Goal: Transaction & Acquisition: Download file/media

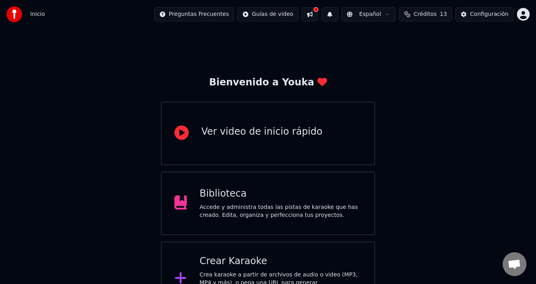
click at [336, 257] on div "Crear Karaoke" at bounding box center [280, 261] width 162 height 13
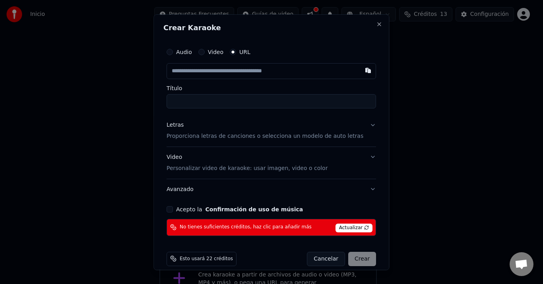
click at [342, 228] on span "Actualizar" at bounding box center [353, 228] width 37 height 9
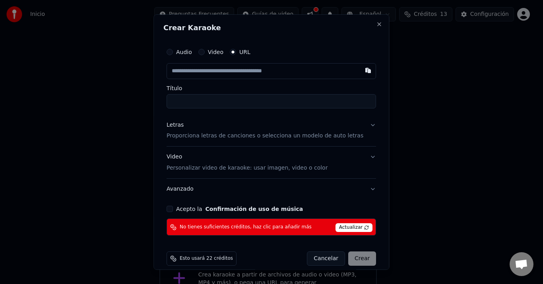
click at [342, 228] on span "Actualizar" at bounding box center [353, 228] width 37 height 9
click at [360, 71] on button "button" at bounding box center [368, 70] width 16 height 14
type input "**********"
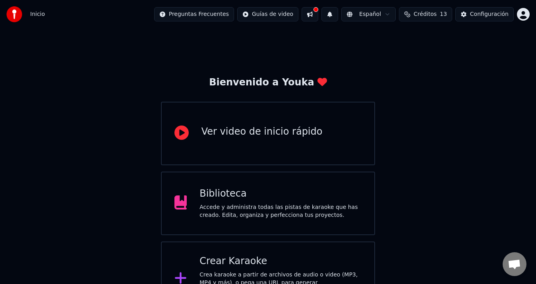
click at [435, 16] on span "Créditos" at bounding box center [425, 14] width 23 height 8
click at [420, 73] on button "Actualizar" at bounding box center [425, 73] width 47 height 14
click at [389, 38] on th "Recargar" at bounding box center [383, 38] width 31 height 16
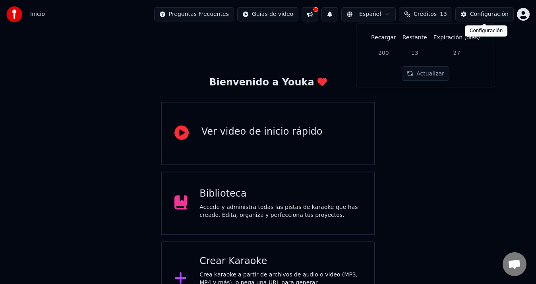
click at [468, 17] on button "Configuración" at bounding box center [484, 14] width 58 height 14
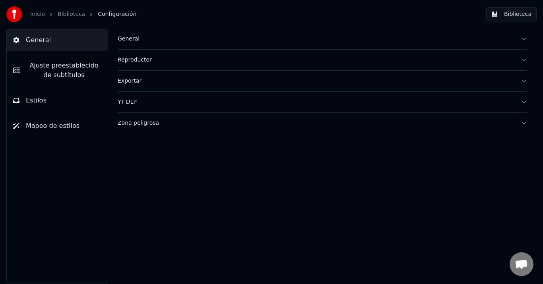
click at [52, 42] on button "General" at bounding box center [57, 40] width 101 height 22
click at [122, 40] on div "General" at bounding box center [316, 39] width 396 height 8
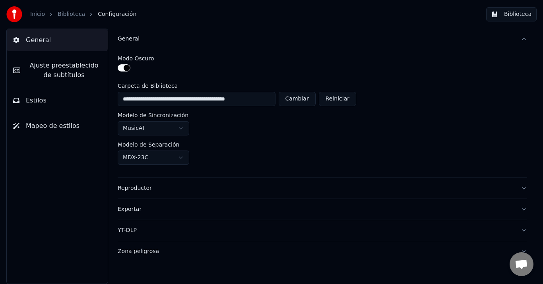
click at [39, 14] on link "Inicio" at bounding box center [37, 14] width 15 height 8
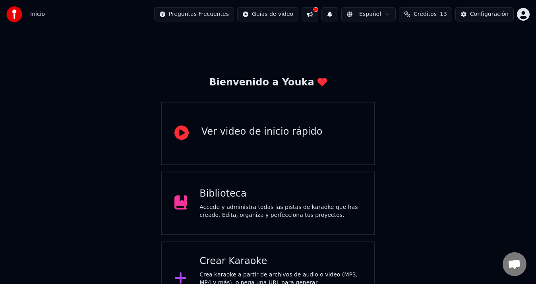
click at [423, 14] on span "Créditos" at bounding box center [425, 14] width 23 height 8
click at [418, 38] on th "Restante" at bounding box center [414, 38] width 31 height 16
click at [423, 71] on button "Actualizar" at bounding box center [425, 73] width 47 height 14
click at [307, 14] on button at bounding box center [309, 14] width 17 height 14
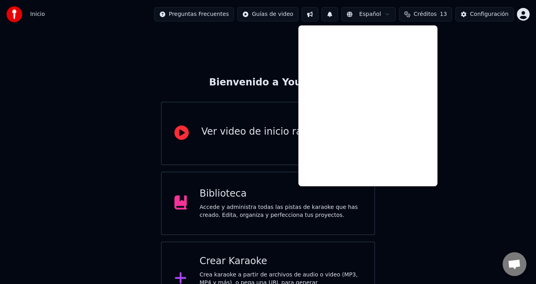
click at [329, 14] on button at bounding box center [329, 14] width 17 height 14
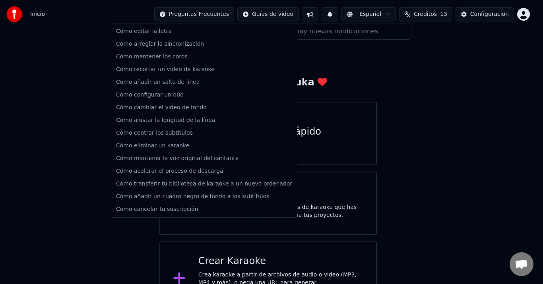
click at [221, 13] on html "Inicio Preguntas Frecuentes Guías de video Español Créditos 13 Configuración Bi…" at bounding box center [271, 205] width 543 height 410
click at [95, 45] on html "Inicio Preguntas Frecuentes Guías de video Español Créditos 13 Configuración Bi…" at bounding box center [271, 205] width 543 height 410
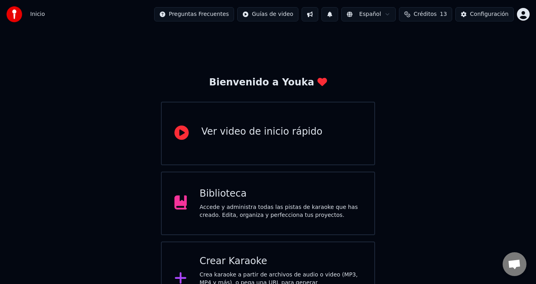
click at [20, 13] on img at bounding box center [14, 14] width 16 height 16
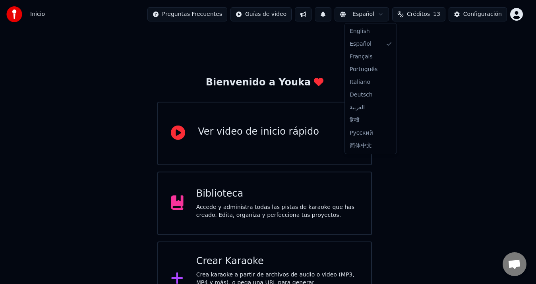
click at [386, 17] on html "Inicio Preguntas Frecuentes Guías de video Español Créditos 13 Configuración Bi…" at bounding box center [268, 205] width 536 height 410
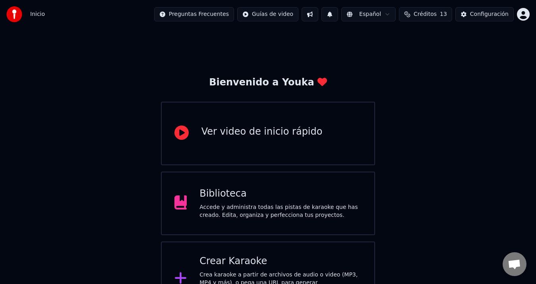
click at [386, 17] on html "Inicio Preguntas Frecuentes Guías de video Español Créditos 13 Configuración Bi…" at bounding box center [268, 205] width 536 height 410
click at [485, 17] on div "Configuración" at bounding box center [489, 14] width 39 height 8
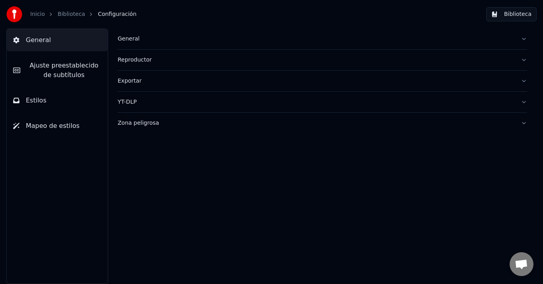
click at [524, 122] on button "Zona peligrosa" at bounding box center [322, 123] width 409 height 21
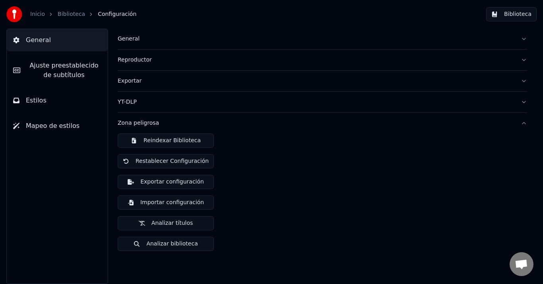
click at [524, 122] on button "Zona peligrosa" at bounding box center [322, 123] width 409 height 21
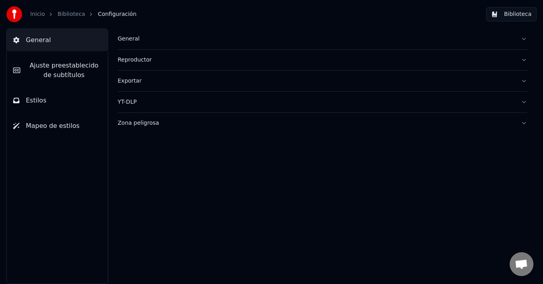
click at [523, 101] on button "YT-DLP" at bounding box center [322, 102] width 409 height 21
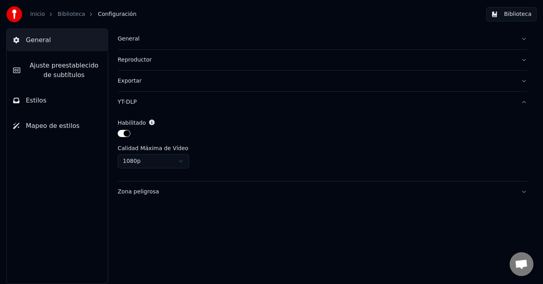
click at [523, 101] on button "YT-DLP" at bounding box center [322, 102] width 409 height 21
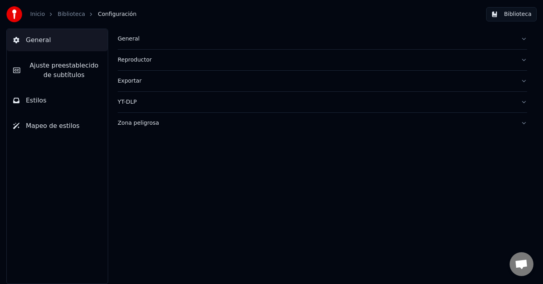
click at [522, 59] on button "Reproductor" at bounding box center [322, 60] width 409 height 21
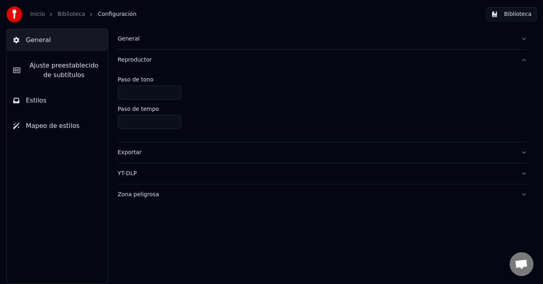
click at [522, 59] on button "Reproductor" at bounding box center [322, 60] width 409 height 21
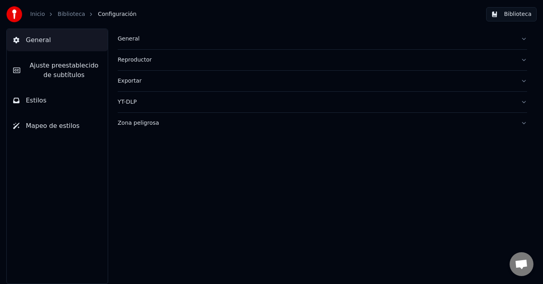
click at [521, 40] on button "General" at bounding box center [322, 39] width 409 height 21
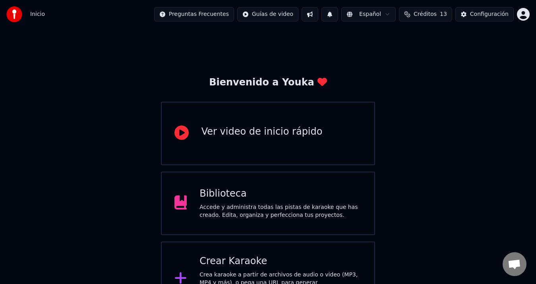
click at [426, 13] on span "Créditos" at bounding box center [425, 14] width 23 height 8
click at [388, 53] on td "200" at bounding box center [383, 53] width 31 height 14
click at [452, 36] on th "Expiración (días)" at bounding box center [456, 38] width 53 height 16
click at [419, 72] on button "Actualizar" at bounding box center [425, 73] width 47 height 14
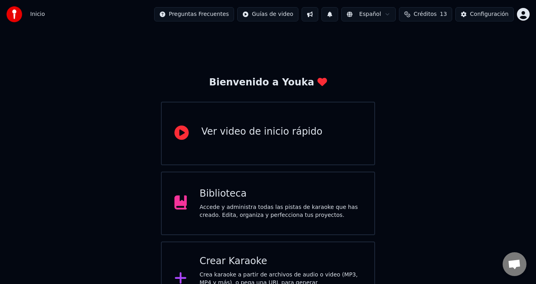
click at [294, 258] on div "Crear Karaoke" at bounding box center [280, 261] width 162 height 13
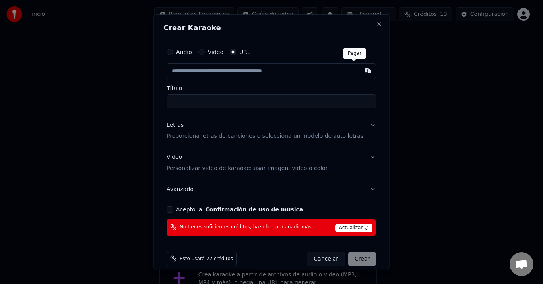
click at [360, 69] on button "button" at bounding box center [368, 70] width 16 height 14
type input "**********"
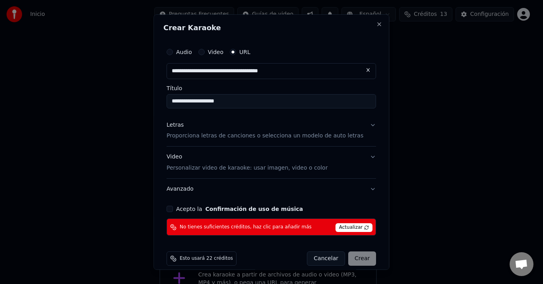
type input "**********"
click at [173, 209] on button "Acepto la Confirmación de uso de música" at bounding box center [169, 209] width 6 height 6
click at [335, 227] on span "Actualizar" at bounding box center [353, 228] width 37 height 9
click at [228, 261] on span "Esto usará 22 créditos" at bounding box center [206, 259] width 53 height 6
click at [213, 257] on span "Esto usará 22 créditos" at bounding box center [206, 259] width 53 height 6
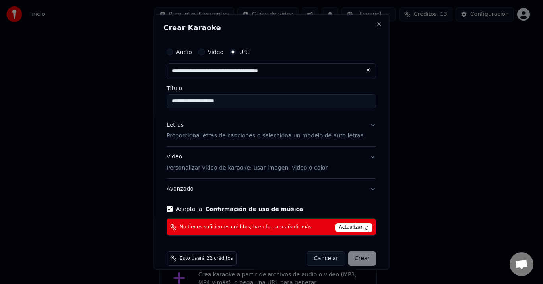
click at [358, 125] on button "Letras Proporciona letras de canciones o selecciona un modelo de auto letras" at bounding box center [270, 131] width 209 height 32
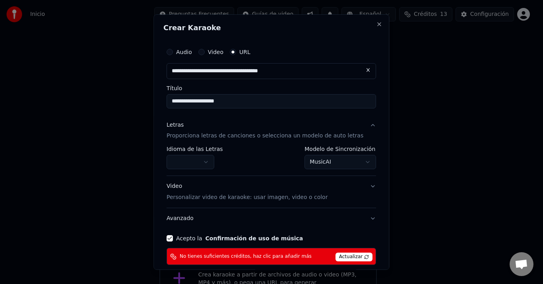
click at [348, 162] on body "**********" at bounding box center [268, 205] width 536 height 410
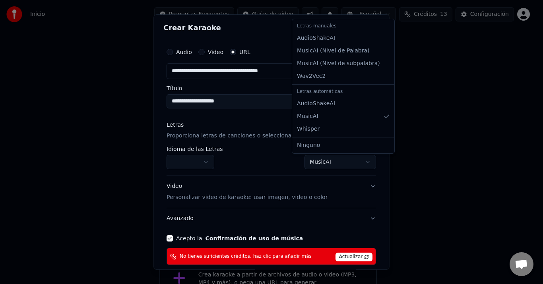
select select "**********"
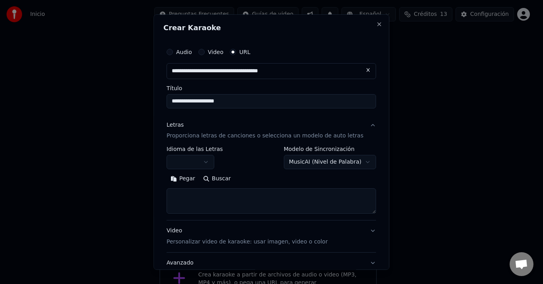
click at [246, 195] on textarea at bounding box center [270, 201] width 209 height 25
paste textarea "**********"
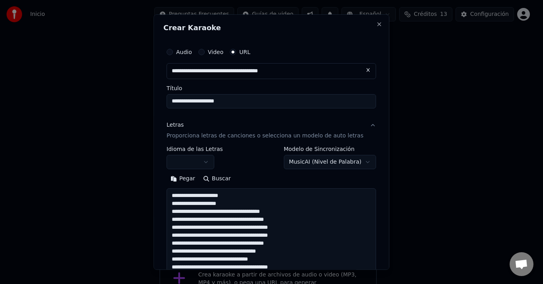
scroll to position [264, 0]
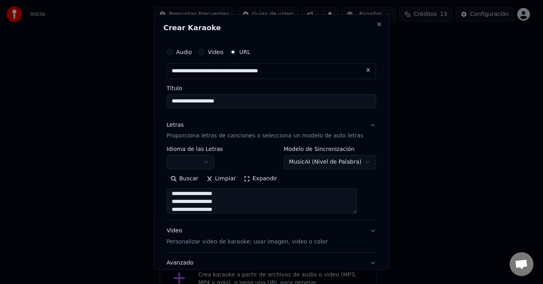
type textarea "**********"
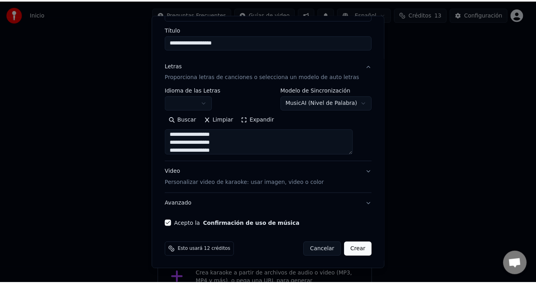
scroll to position [60, 0]
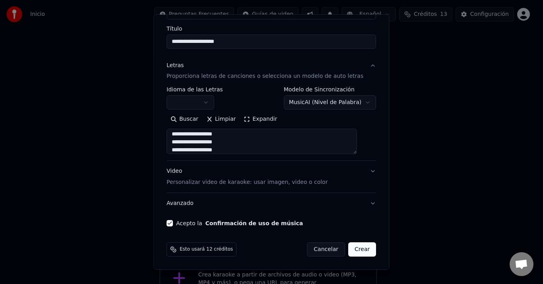
click at [355, 250] on button "Crear" at bounding box center [362, 250] width 28 height 14
select select "**"
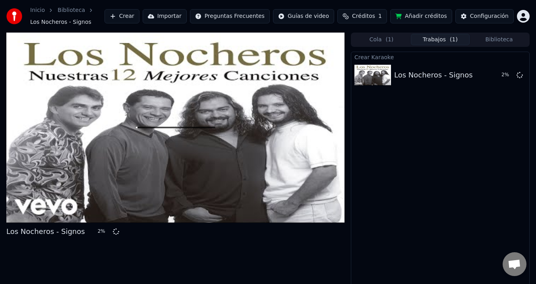
click at [370, 17] on span "Créditos" at bounding box center [363, 16] width 23 height 8
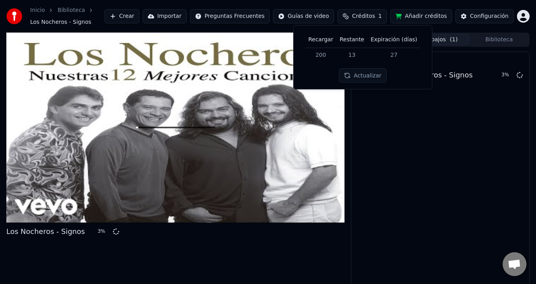
click at [326, 42] on th "Recargar" at bounding box center [320, 40] width 31 height 16
click at [365, 77] on button "Actualizar" at bounding box center [362, 75] width 47 height 14
click at [387, 5] on div "Inicio Biblioteca Los Nocheros - Signos Crear Importar Preguntas Frecuentes Guí…" at bounding box center [268, 16] width 536 height 33
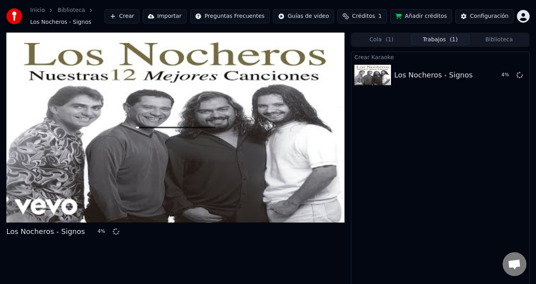
click at [420, 18] on button "Añadir créditos" at bounding box center [421, 16] width 62 height 14
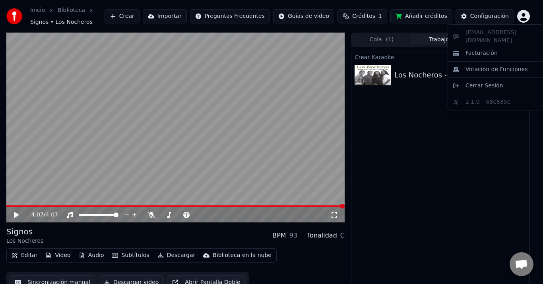
click at [520, 17] on html "Inicio Biblioteca Signos • Los Nocheros Crear Importar Preguntas Frecuentes Guí…" at bounding box center [271, 142] width 543 height 284
click at [424, 142] on html "Inicio Biblioteca Signos • Los Nocheros Crear Importar Preguntas Frecuentes Guí…" at bounding box center [271, 142] width 543 height 284
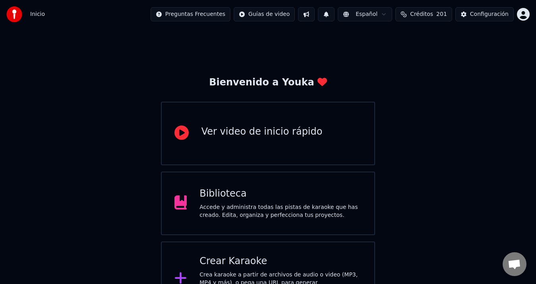
click at [271, 206] on div "Accede y administra todas las pistas de karaoke que has creado. Edita, organiza…" at bounding box center [280, 211] width 162 height 16
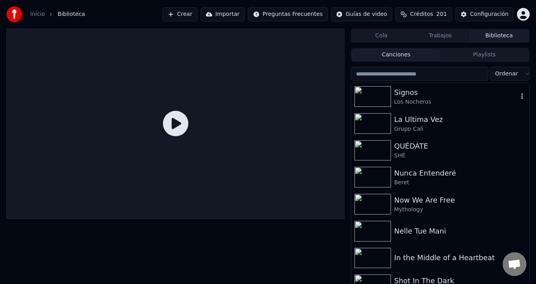
click at [413, 104] on div "Los Nocheros" at bounding box center [456, 102] width 124 height 8
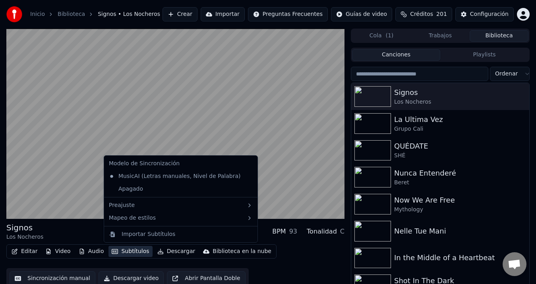
click at [117, 249] on button "Subtítulos" at bounding box center [130, 251] width 44 height 11
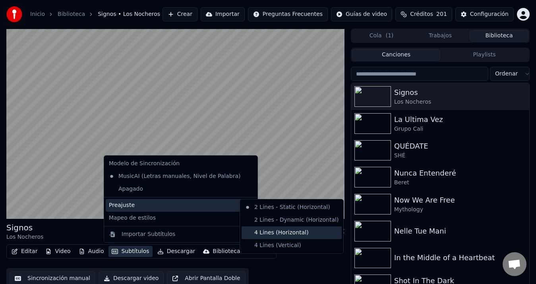
click at [276, 231] on div "4 Lines (Horizontal)" at bounding box center [292, 232] width 100 height 13
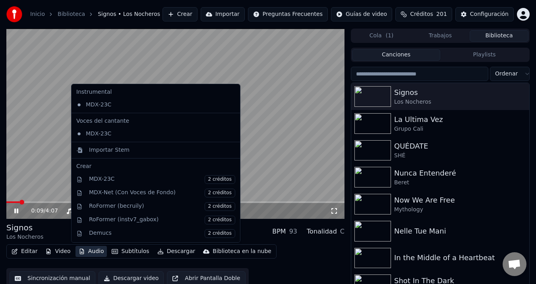
click at [91, 251] on button "Audio" at bounding box center [91, 251] width 32 height 11
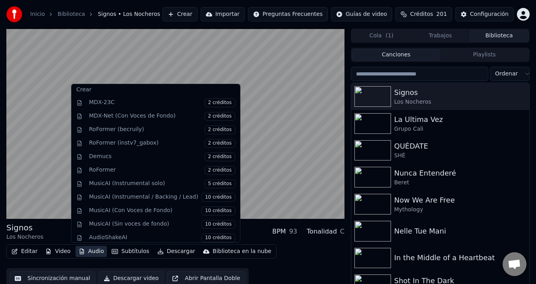
scroll to position [81, 0]
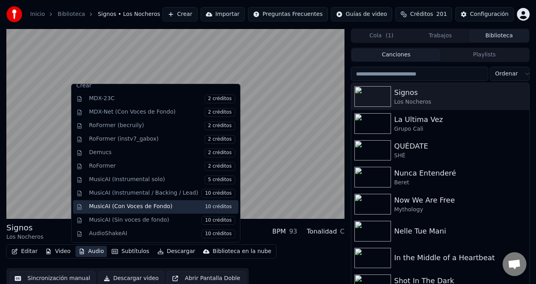
click at [201, 206] on span "10 créditos" at bounding box center [218, 207] width 34 height 9
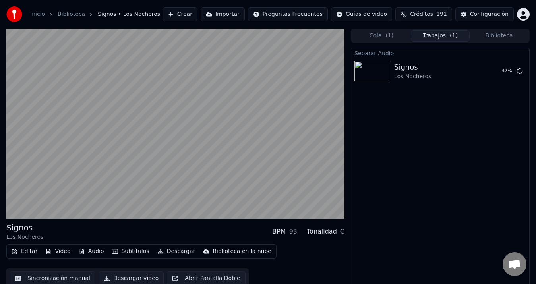
click at [62, 250] on button "Video" at bounding box center [57, 251] width 31 height 11
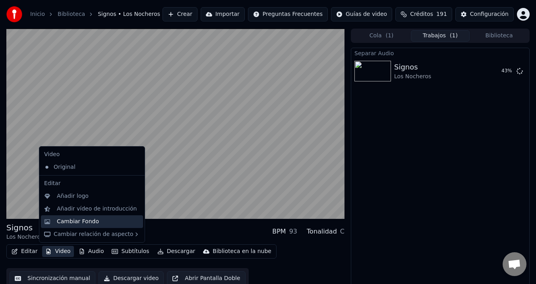
click at [89, 222] on div "Cambiar Fondo" at bounding box center [78, 222] width 42 height 8
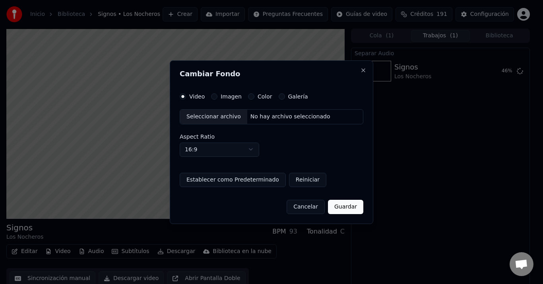
click at [215, 96] on button "Imagen" at bounding box center [214, 96] width 6 height 6
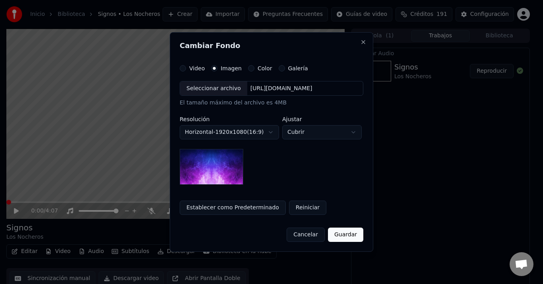
click at [223, 172] on img at bounding box center [212, 167] width 64 height 36
click at [228, 168] on img at bounding box center [212, 167] width 64 height 36
click at [252, 209] on button "Establecer como Predeterminado" at bounding box center [233, 208] width 106 height 14
click at [360, 233] on button "Guardar" at bounding box center [345, 235] width 35 height 14
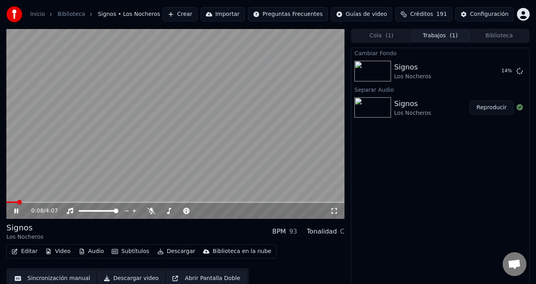
click at [17, 202] on span at bounding box center [11, 202] width 11 height 2
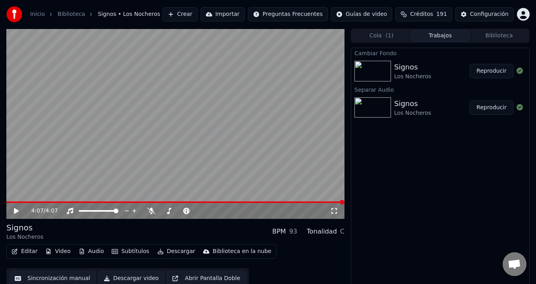
click at [489, 72] on button "Reproducir" at bounding box center [492, 71] width 44 height 14
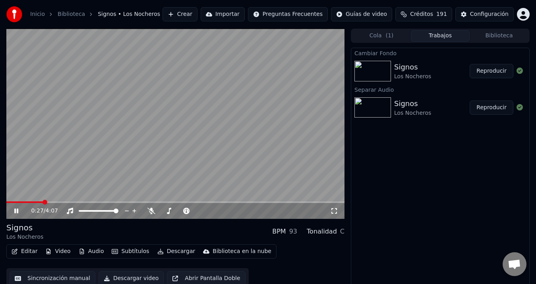
click at [44, 202] on span at bounding box center [175, 202] width 338 height 2
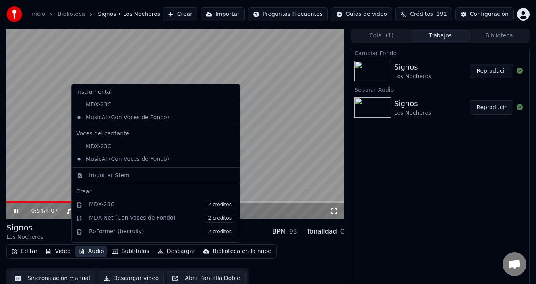
click at [92, 250] on button "Audio" at bounding box center [91, 251] width 32 height 11
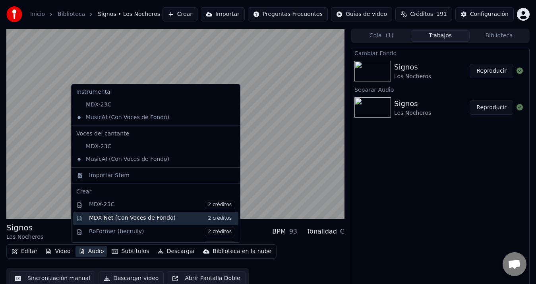
click at [166, 218] on div "MDX-Net (Con Voces de Fondo) 2 créditos" at bounding box center [162, 218] width 146 height 9
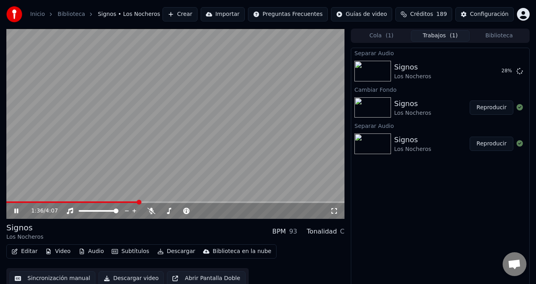
click at [18, 211] on icon at bounding box center [16, 211] width 4 height 5
click at [17, 210] on icon at bounding box center [16, 211] width 4 height 5
click at [500, 72] on button "Reproducir" at bounding box center [492, 71] width 44 height 14
click at [92, 253] on button "Audio" at bounding box center [91, 251] width 32 height 11
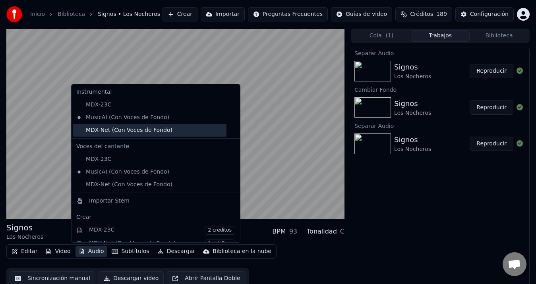
click at [154, 131] on div "MDX-Net (Con Voces de Fondo)" at bounding box center [149, 130] width 153 height 13
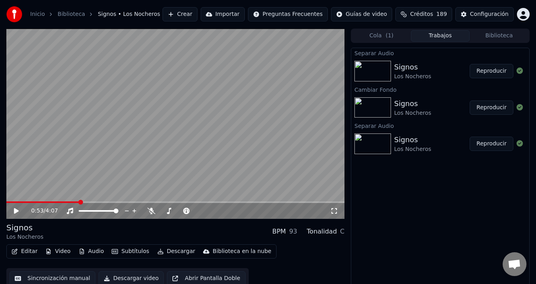
click at [94, 252] on button "Audio" at bounding box center [91, 251] width 32 height 11
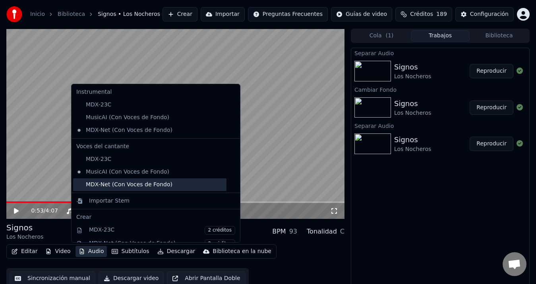
click at [112, 182] on div "MDX-Net (Con Voces de Fondo)" at bounding box center [149, 184] width 153 height 13
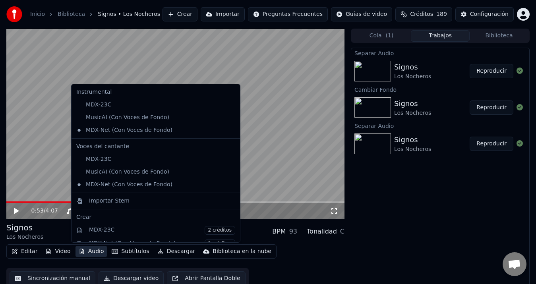
click at [94, 251] on button "Audio" at bounding box center [91, 251] width 32 height 11
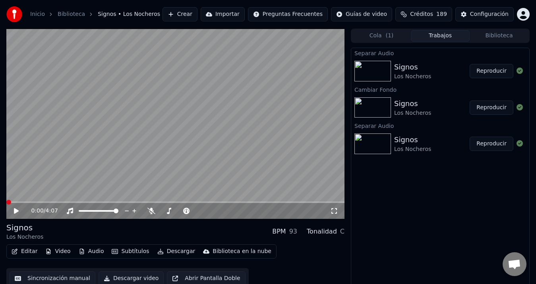
click at [397, 226] on div "Separar Audio Signos Los Nocheros Reproducir Cambiar Fondo Signos Los Nocheros …" at bounding box center [440, 169] width 179 height 242
click at [14, 211] on icon at bounding box center [16, 211] width 5 height 6
click at [92, 251] on button "Audio" at bounding box center [91, 251] width 32 height 11
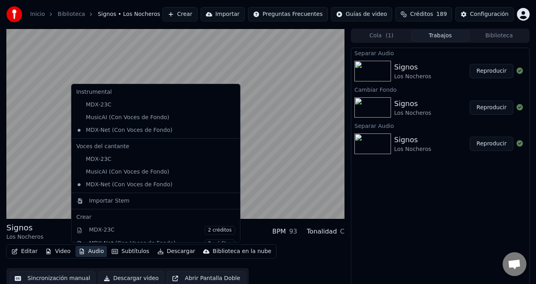
click at [92, 251] on button "Audio" at bounding box center [91, 251] width 32 height 11
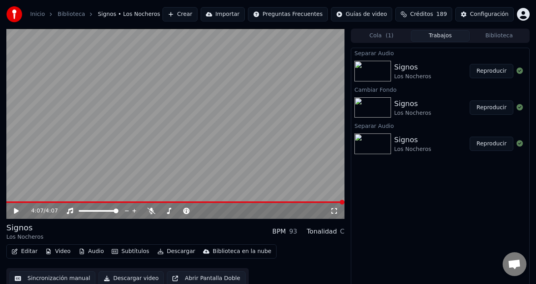
click at [135, 202] on span at bounding box center [175, 202] width 338 height 2
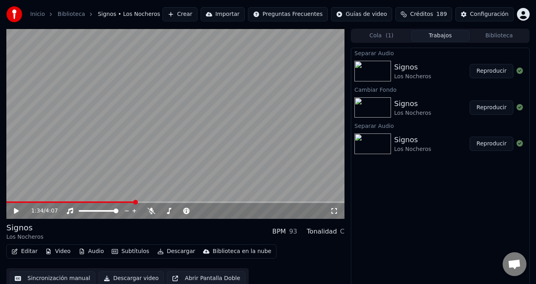
click at [180, 252] on button "Descargar" at bounding box center [176, 251] width 44 height 11
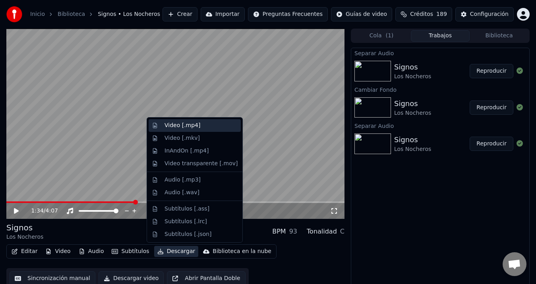
click at [201, 127] on div "Video [.mp4]" at bounding box center [200, 126] width 73 height 8
